Goal: Task Accomplishment & Management: Complete application form

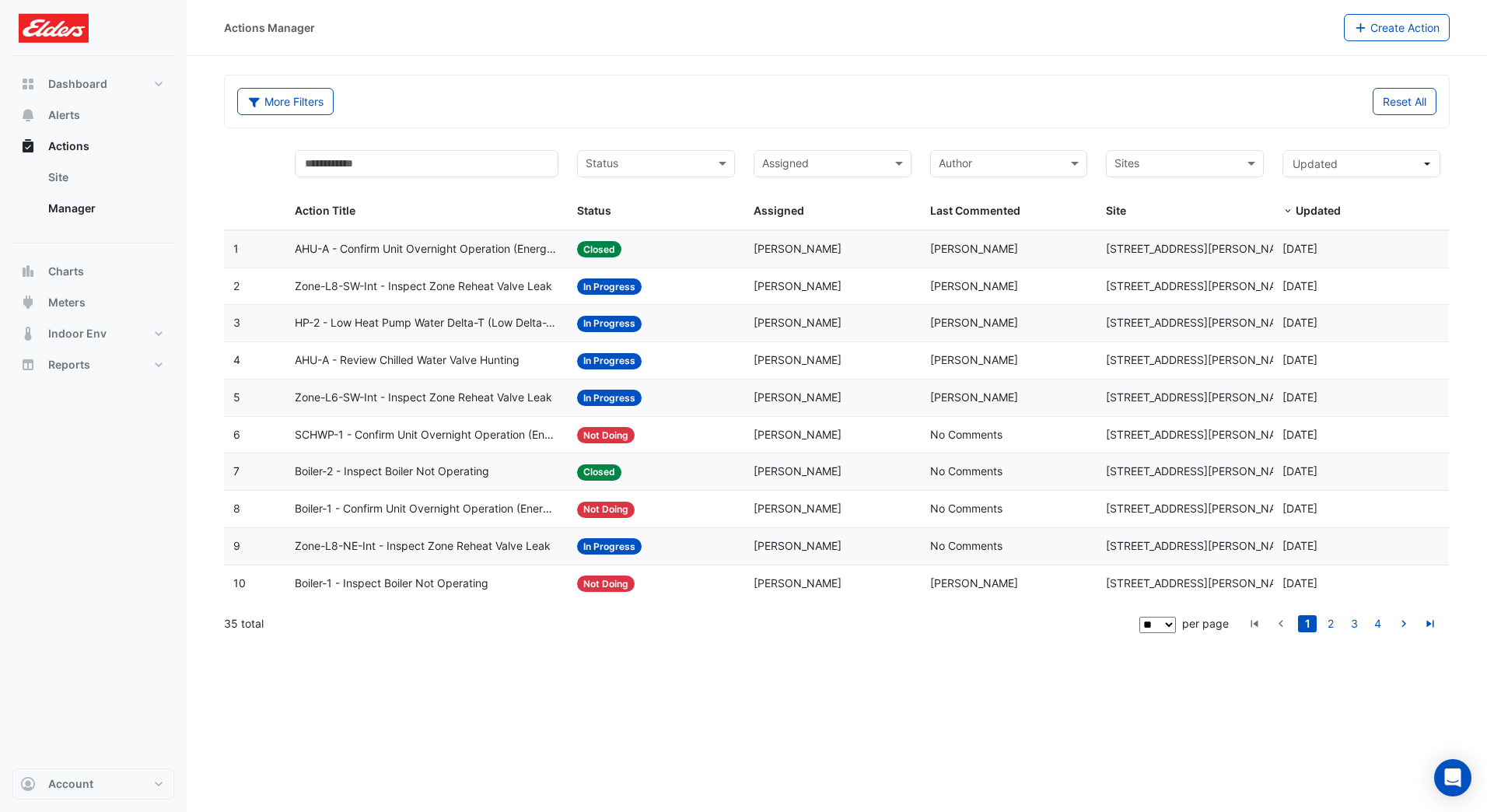
click at [1279, 203] on datatable-header-cell "Updated Updated" at bounding box center [1361, 185] width 177 height 90
click at [1290, 208] on span at bounding box center [1288, 211] width 11 height 13
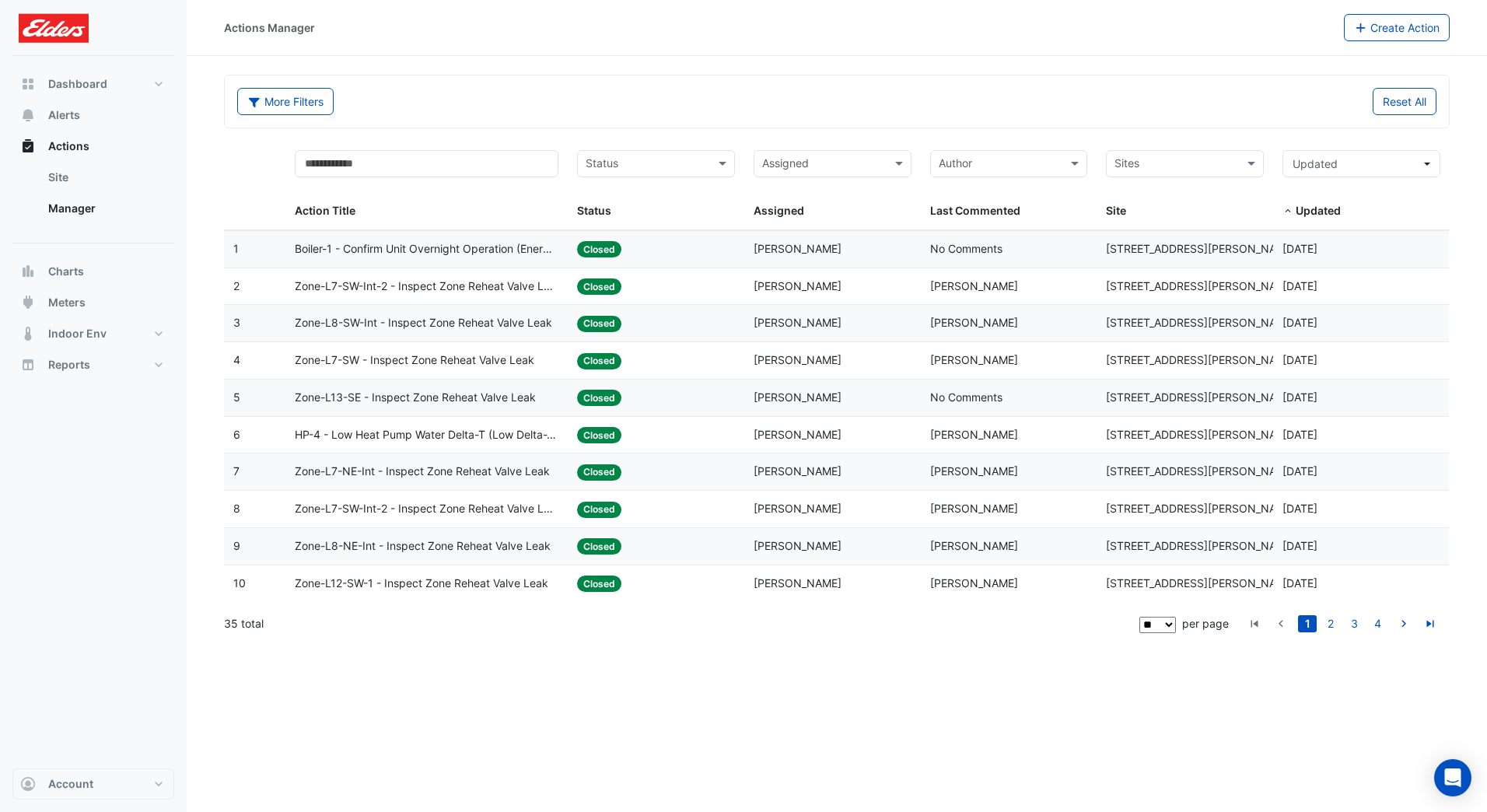
click at [1290, 207] on span at bounding box center [1288, 211] width 11 height 13
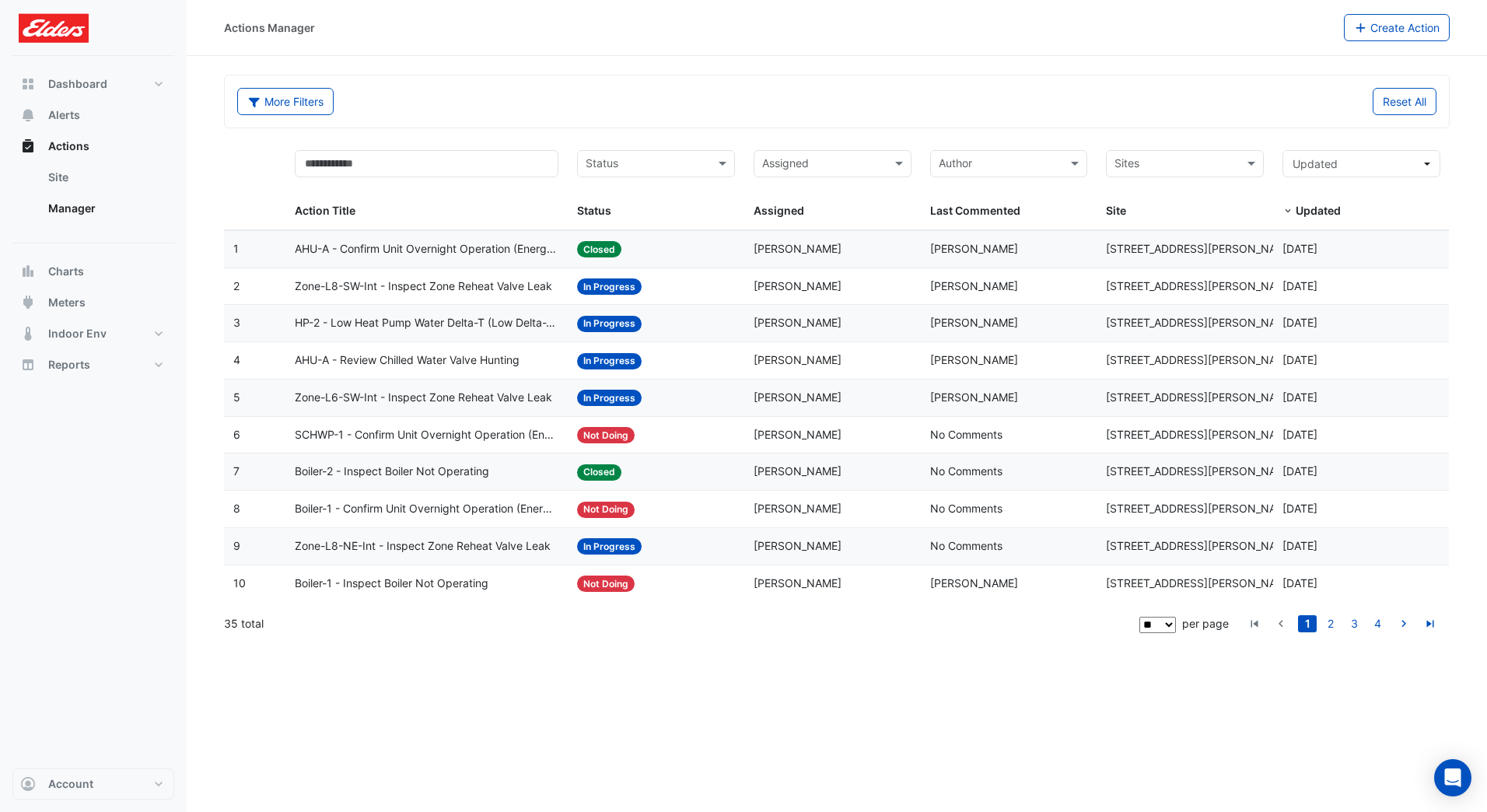
click at [1412, 111] on button "Reset All" at bounding box center [1405, 101] width 64 height 27
click at [1061, 114] on div "Reset All" at bounding box center [1141, 101] width 609 height 27
click at [40, 119] on button "Alerts" at bounding box center [93, 115] width 162 height 31
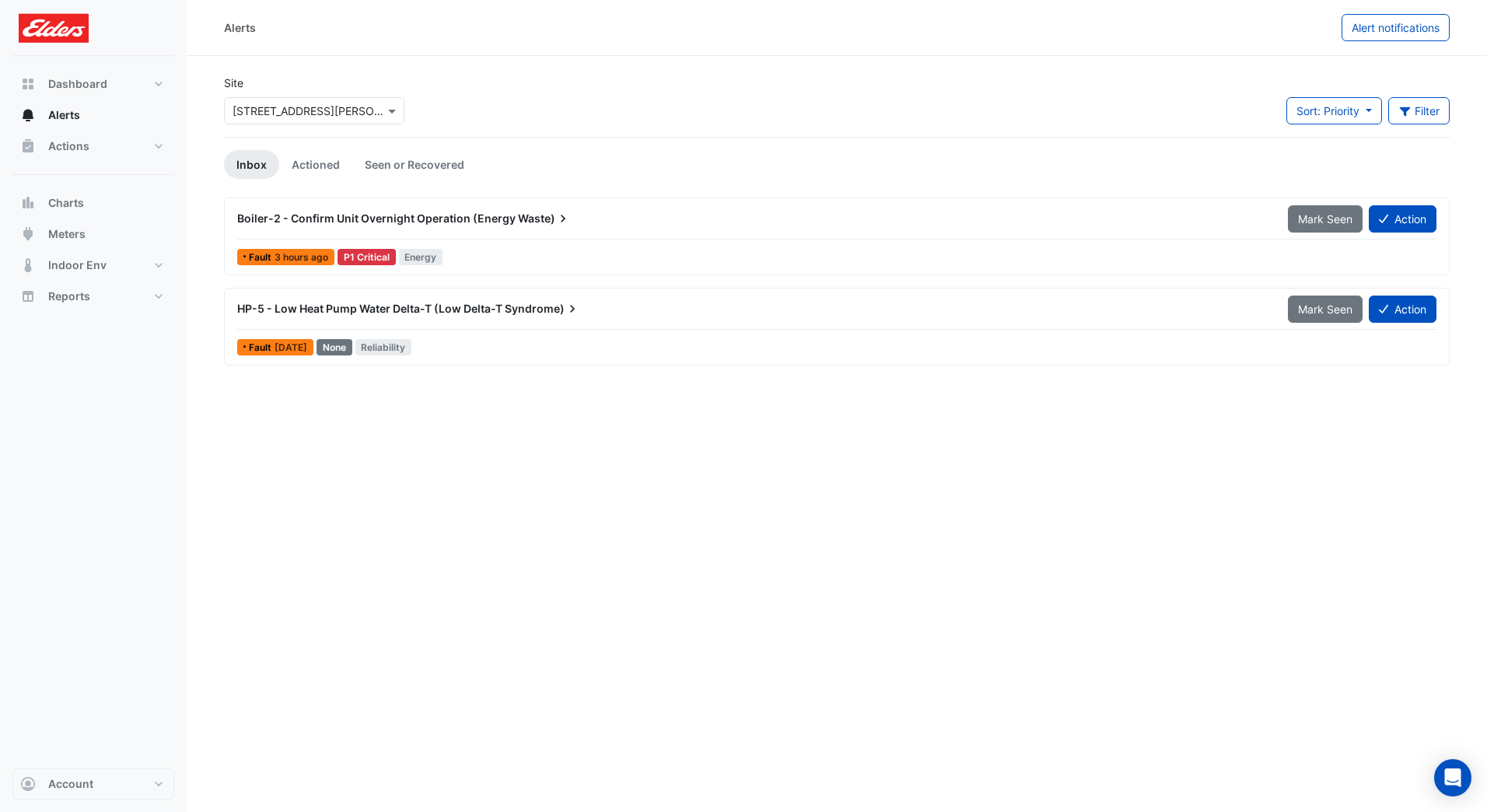
click at [1317, 218] on span "Mark Seen" at bounding box center [1325, 218] width 54 height 13
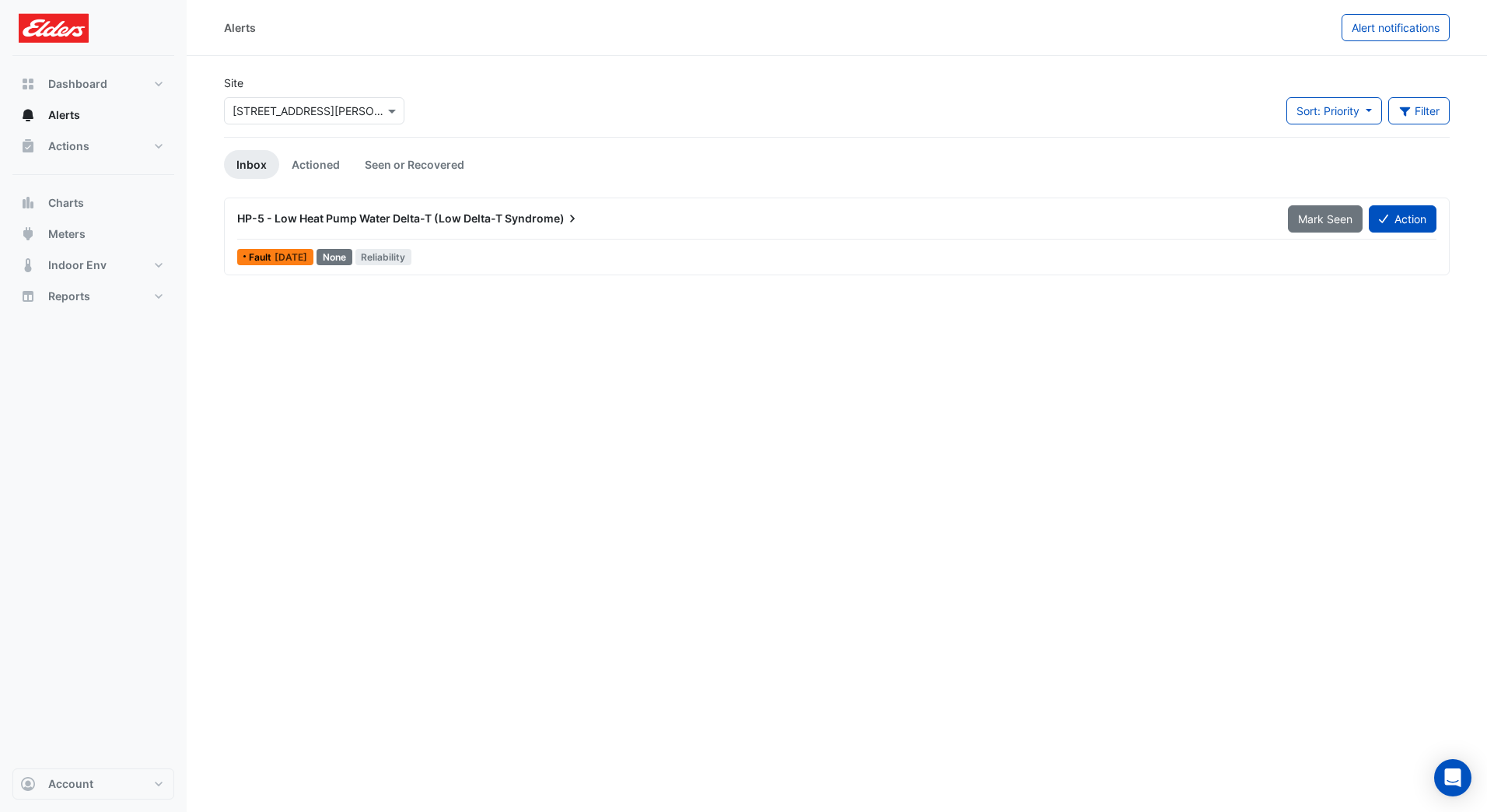
click at [1317, 218] on span "Mark Seen" at bounding box center [1325, 218] width 54 height 13
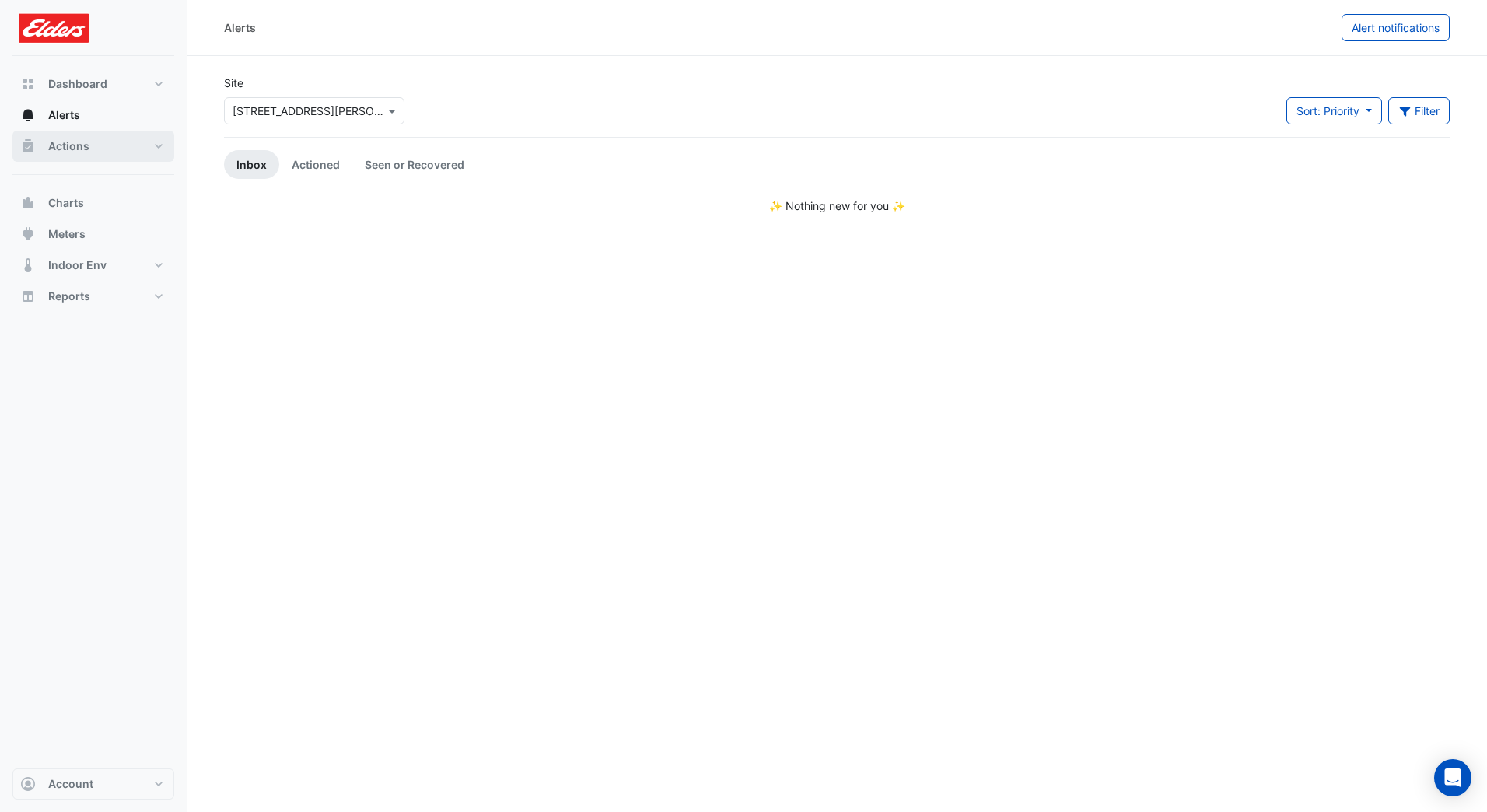
click at [118, 141] on button "Actions" at bounding box center [93, 146] width 162 height 31
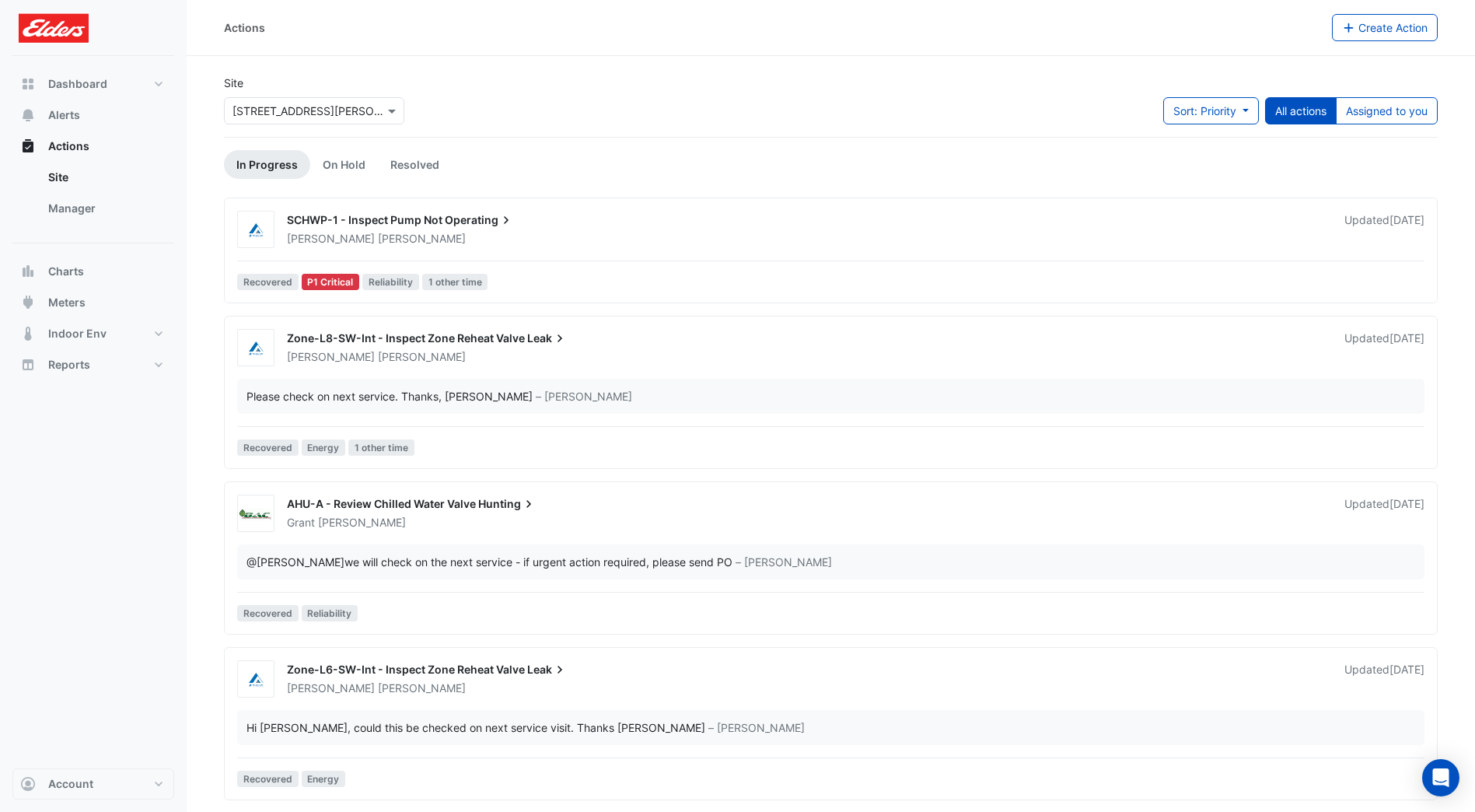
click at [88, 143] on span "Actions" at bounding box center [68, 146] width 41 height 16
click at [96, 115] on button "Alerts" at bounding box center [93, 115] width 162 height 31
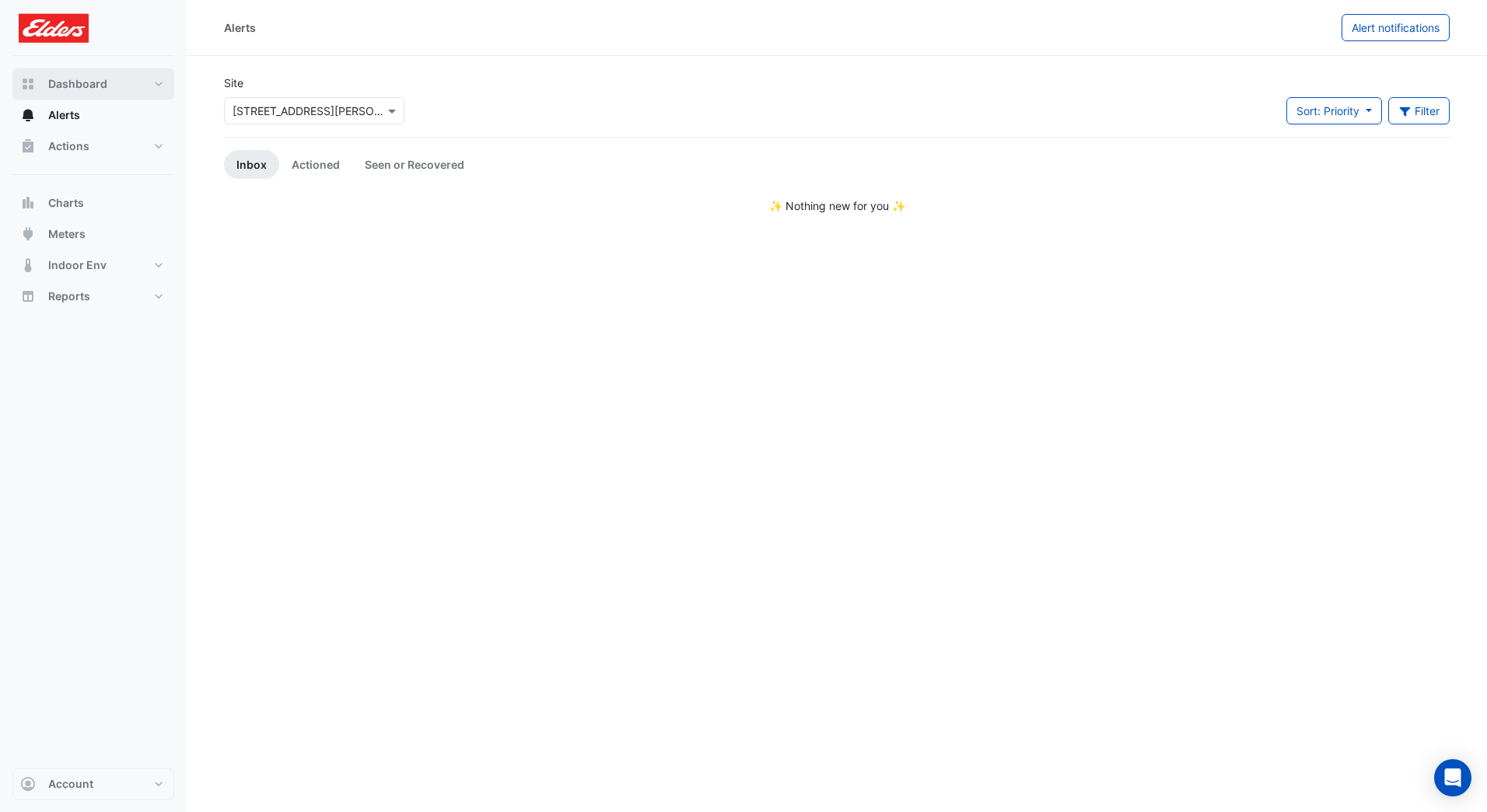
click at [87, 86] on span "Dashboard" at bounding box center [77, 84] width 59 height 16
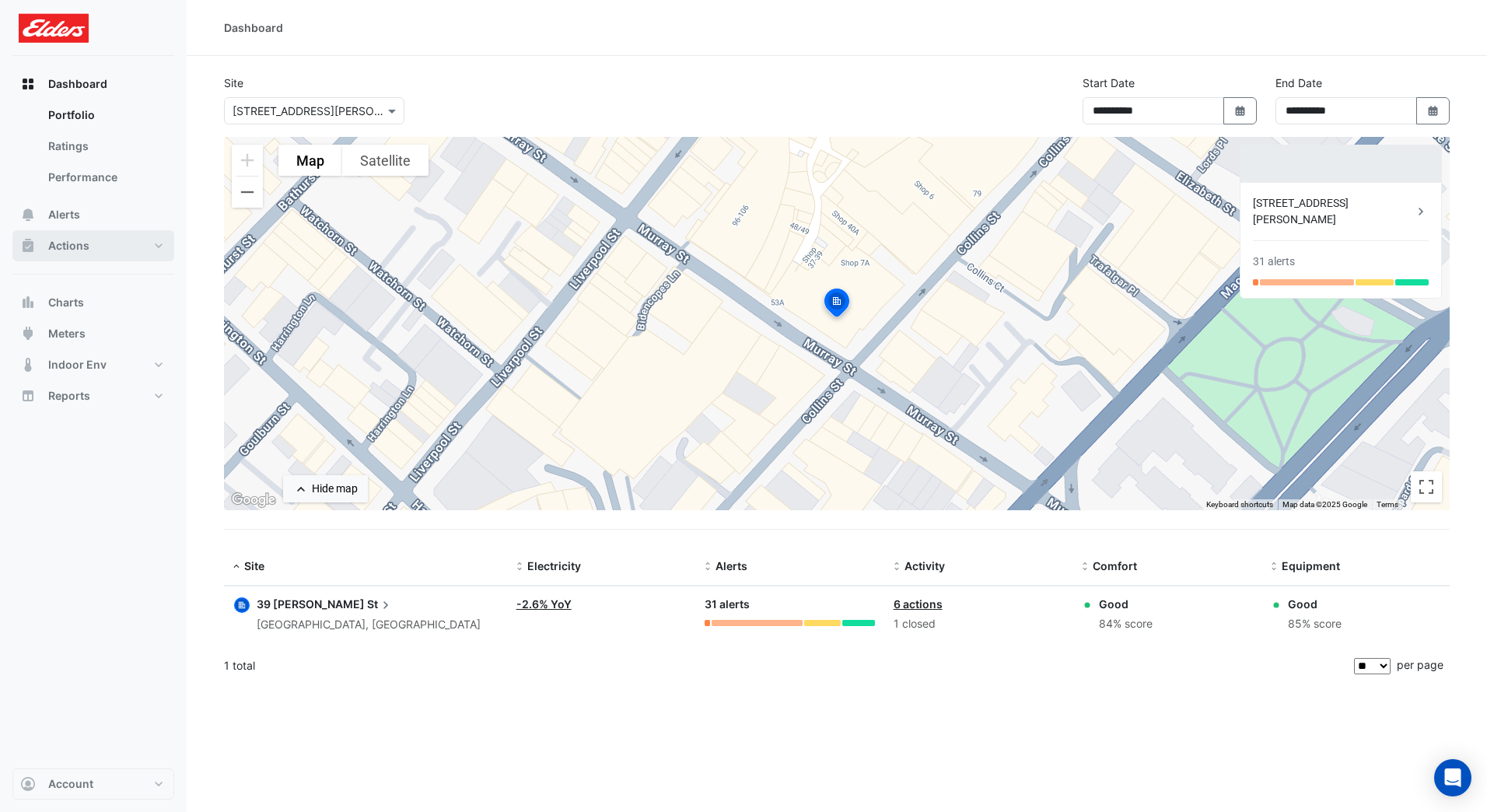
click at [94, 244] on button "Actions" at bounding box center [93, 246] width 162 height 31
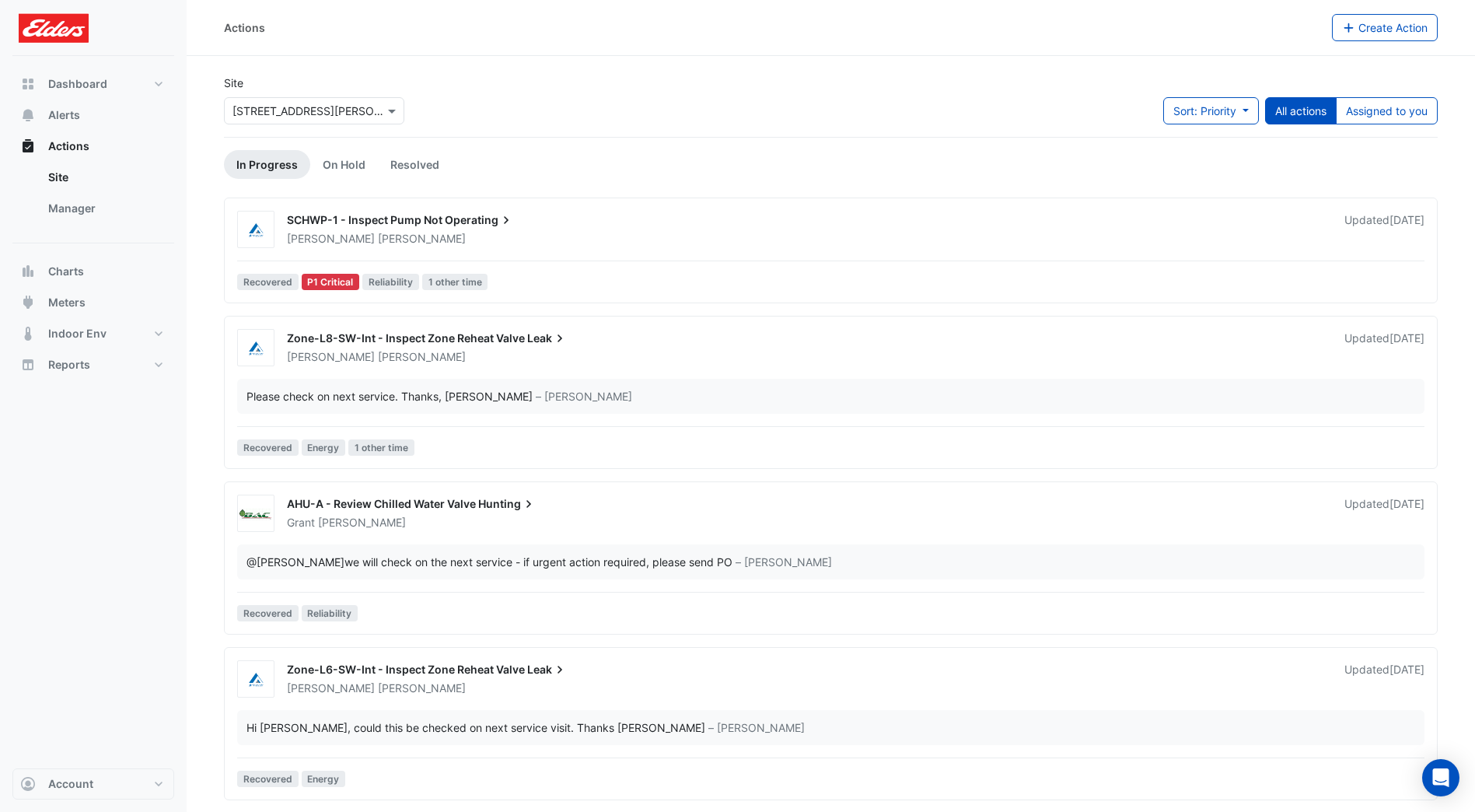
click at [83, 181] on link "Site" at bounding box center [105, 177] width 138 height 31
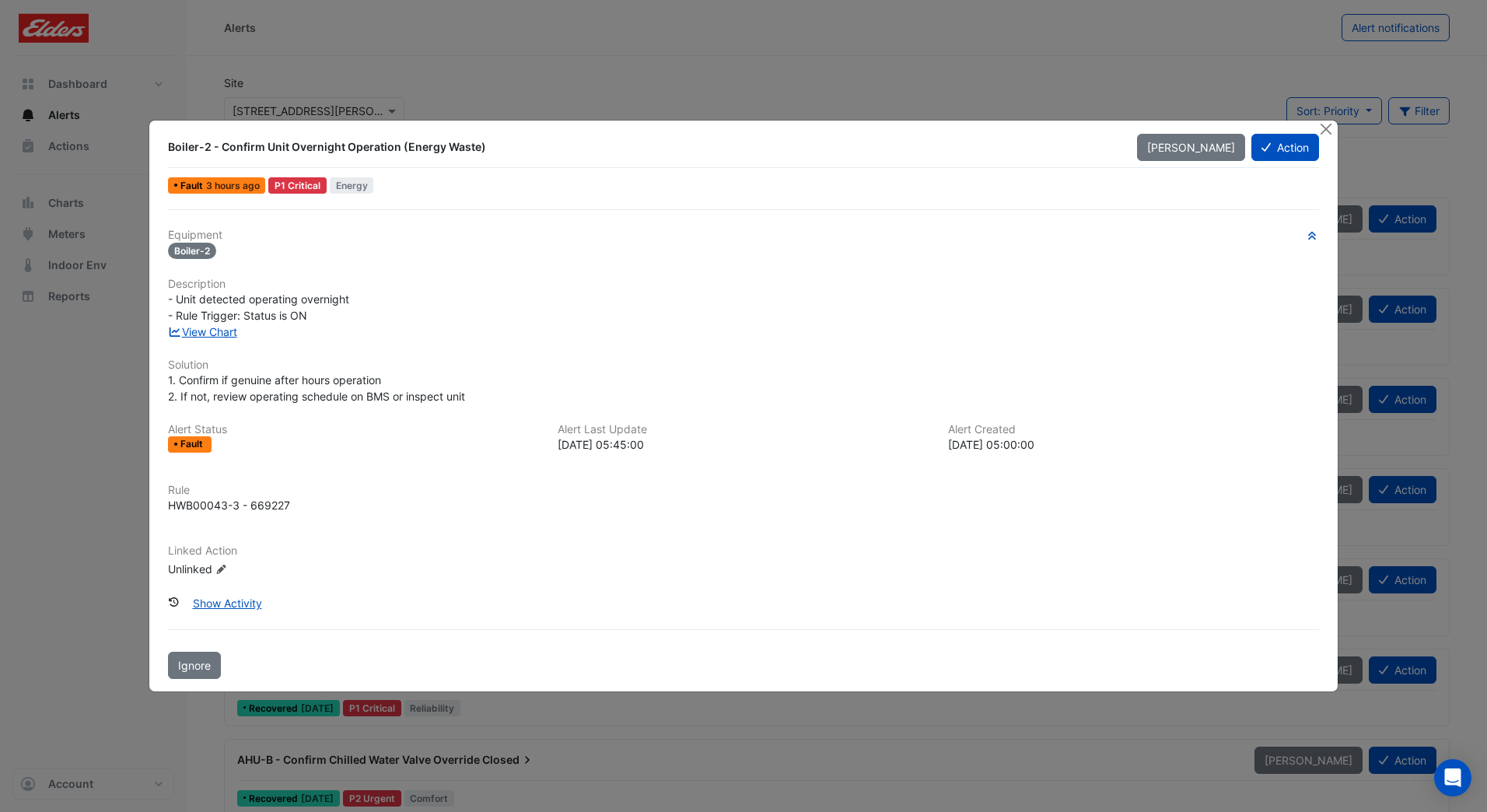
click at [1280, 152] on button "Action" at bounding box center [1285, 147] width 68 height 27
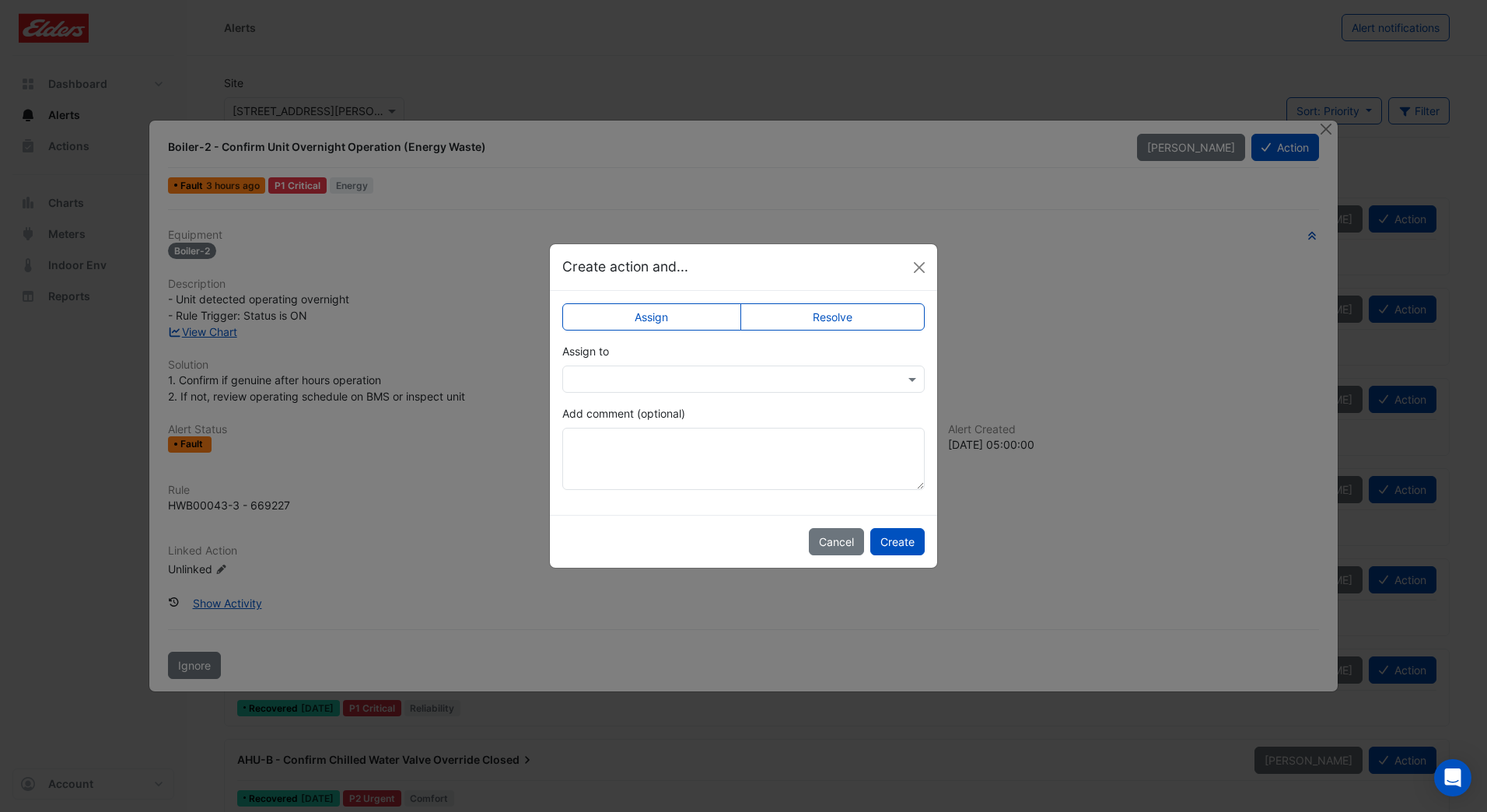
click at [719, 322] on label "Assign" at bounding box center [652, 316] width 179 height 27
click at [773, 372] on input "text" at bounding box center [728, 379] width 314 height 16
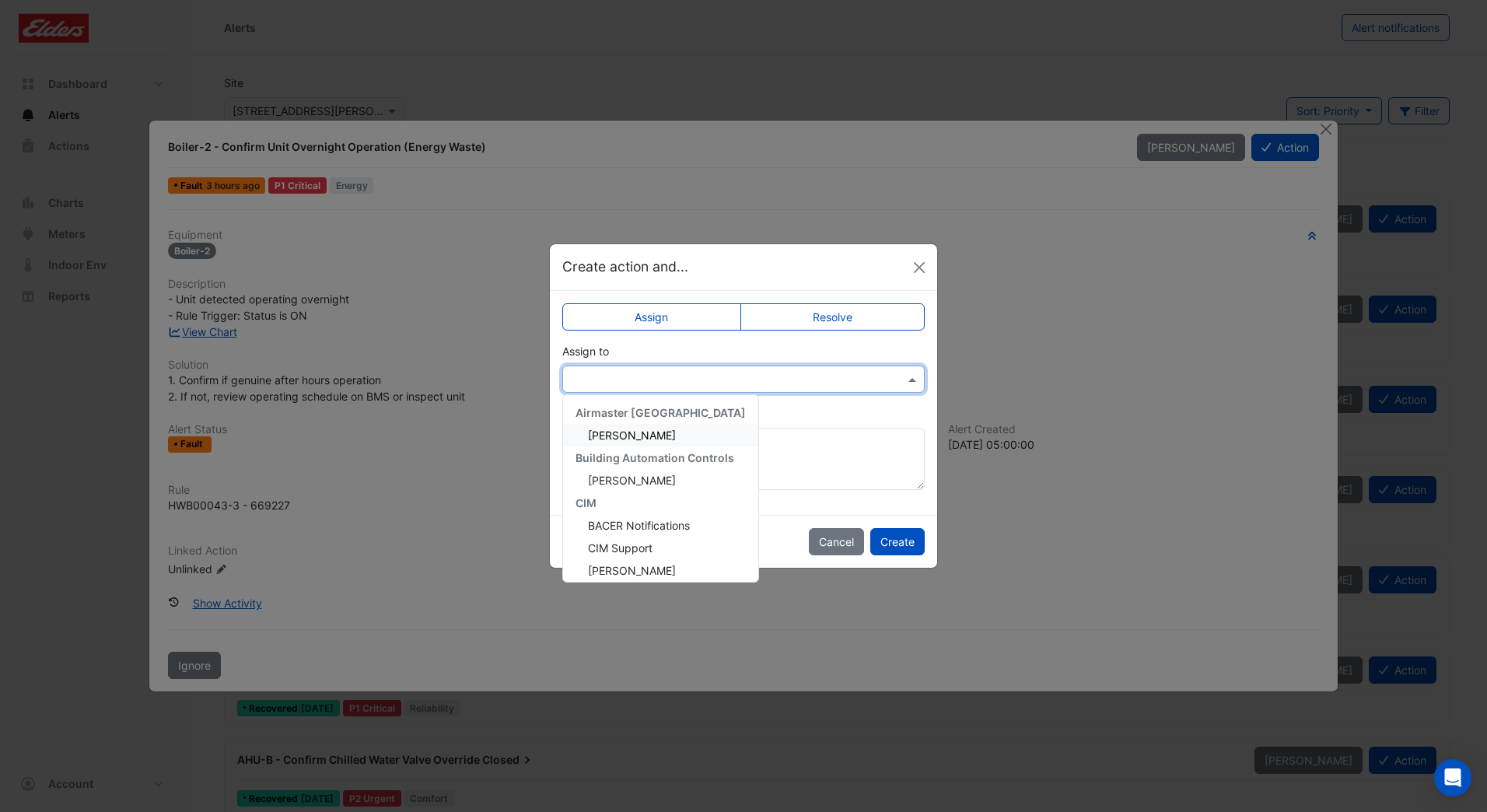
click at [690, 436] on div "[PERSON_NAME]" at bounding box center [661, 435] width 196 height 23
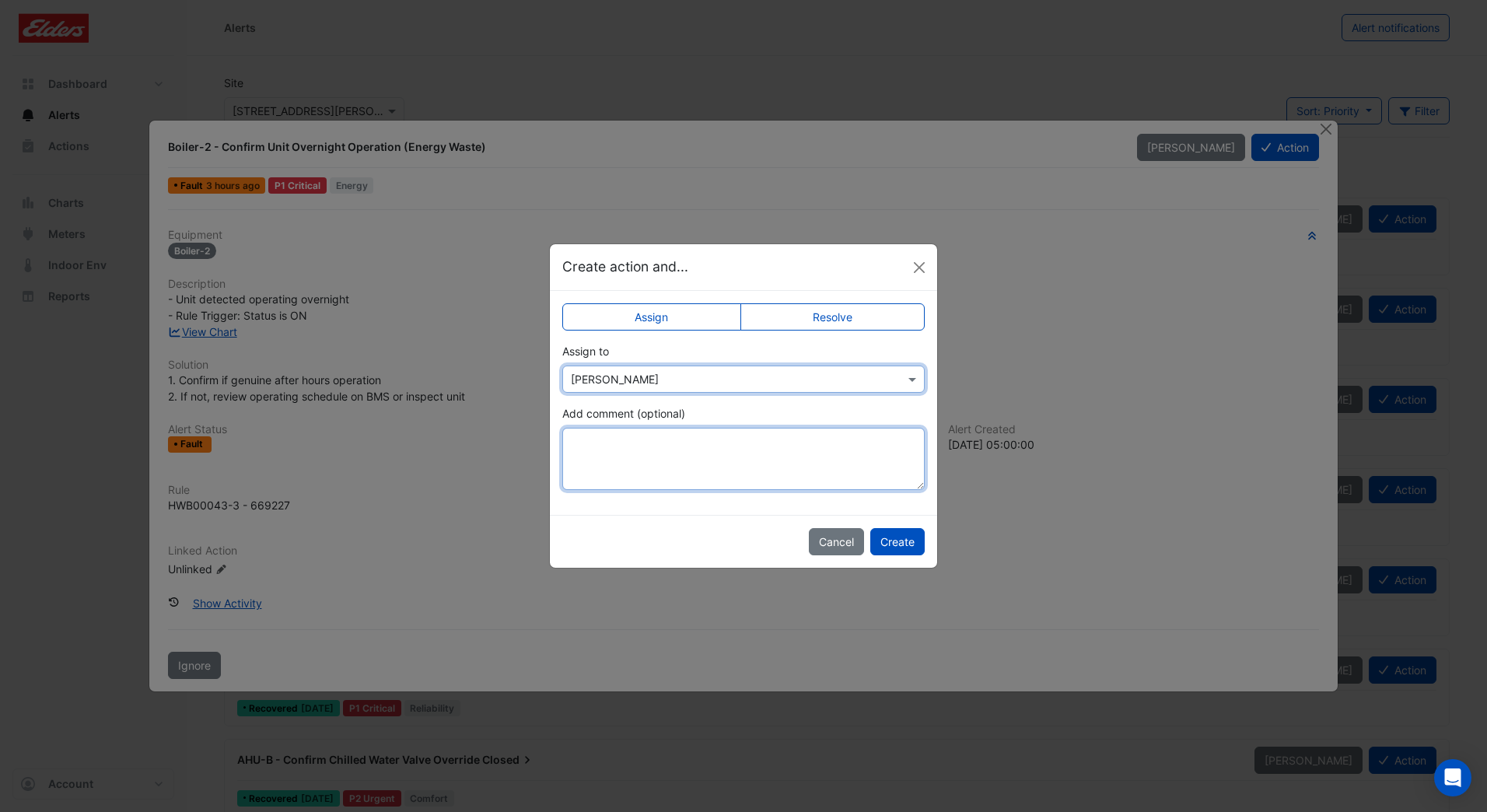
click at [681, 447] on textarea "Add comment (optional)" at bounding box center [743, 459] width 362 height 62
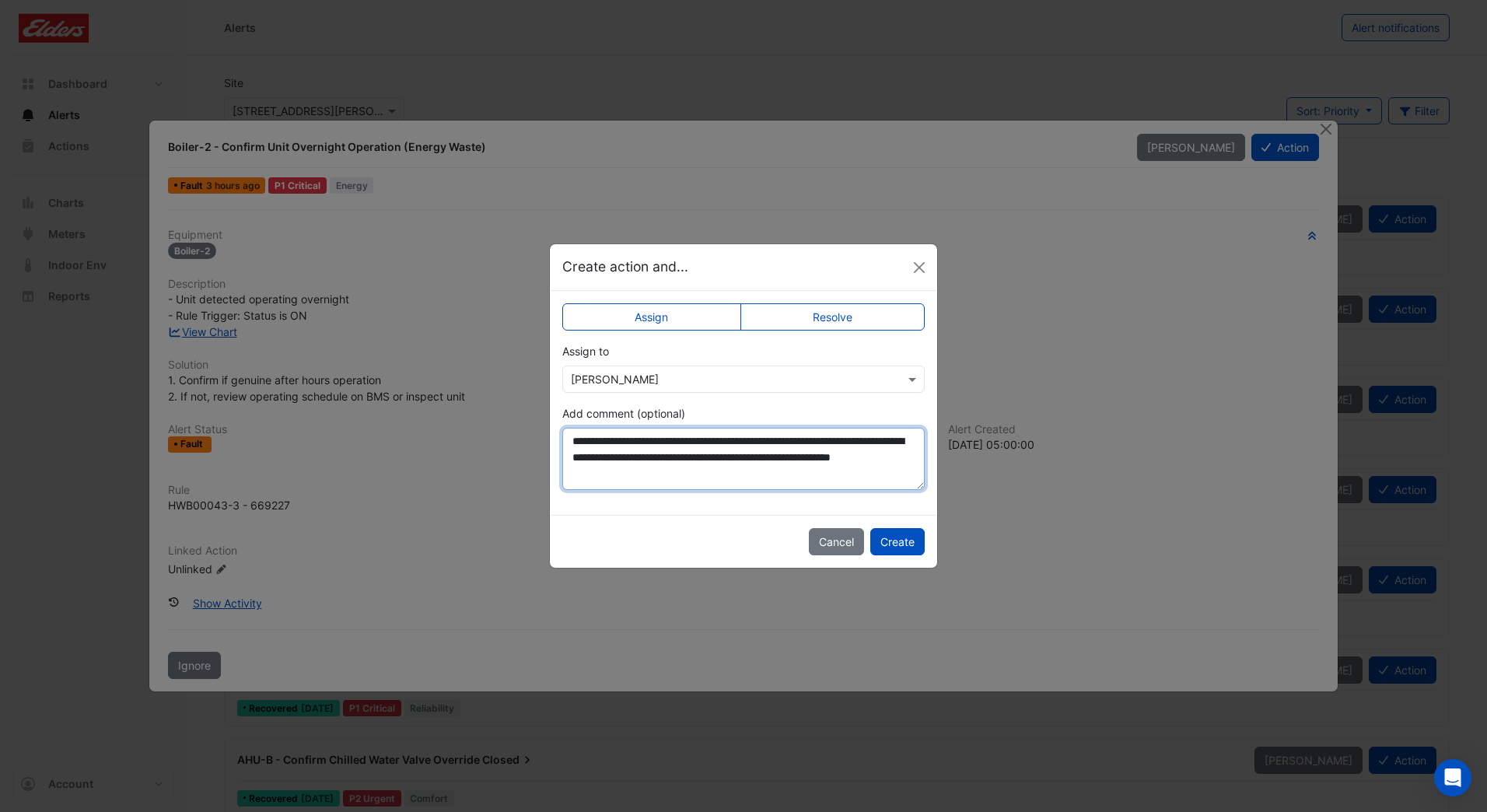
type textarea "**********"
click at [914, 536] on button "Create" at bounding box center [897, 541] width 54 height 27
